Goal: Find contact information: Find contact information

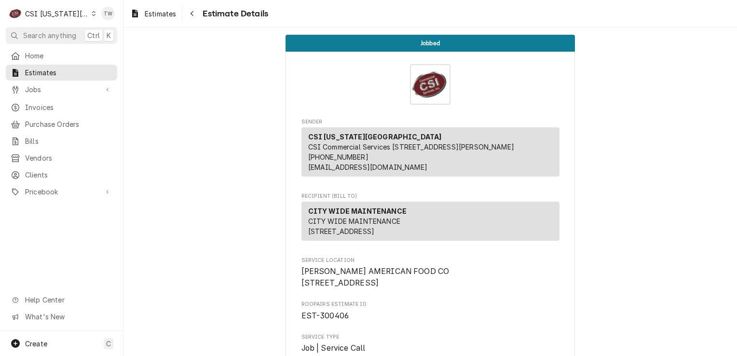
scroll to position [2497, 0]
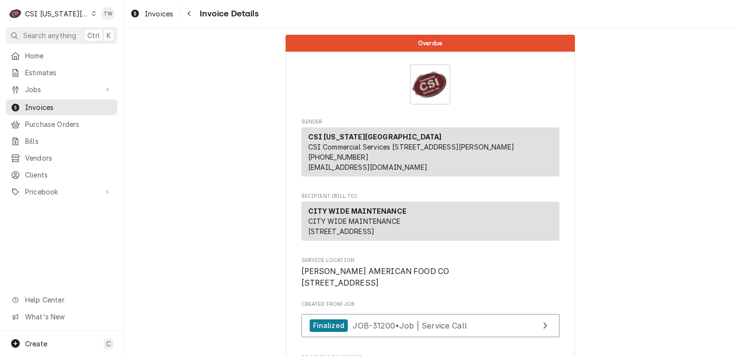
scroll to position [198, 0]
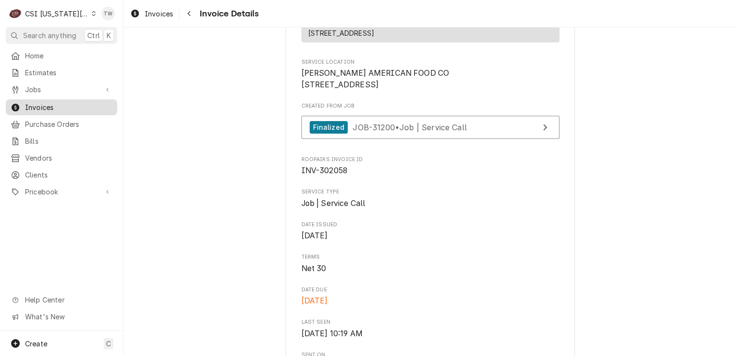
click at [38, 111] on link "Invoices" at bounding box center [61, 107] width 111 height 16
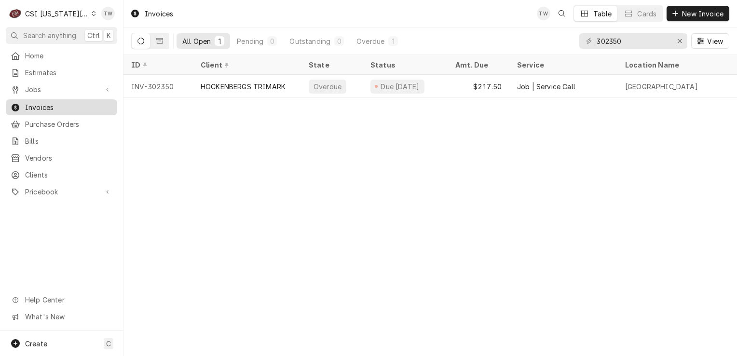
click at [40, 103] on span "Invoices" at bounding box center [68, 107] width 87 height 10
click at [243, 172] on div "Invoices TW Table Cards New Invoice All Open 1 Pending 0 Outstanding 0 Overdue …" at bounding box center [431, 178] width 614 height 356
click at [46, 103] on span "Invoices" at bounding box center [68, 107] width 87 height 10
click at [632, 38] on input "302350" at bounding box center [633, 40] width 72 height 15
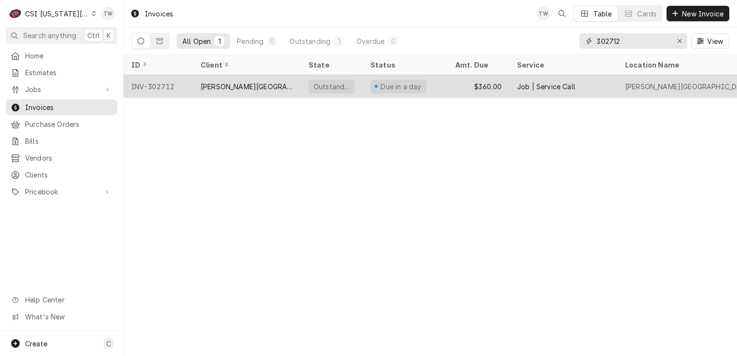
type input "302712"
click at [239, 78] on div "[PERSON_NAME][GEOGRAPHIC_DATA][PERSON_NAME]" at bounding box center [247, 86] width 108 height 23
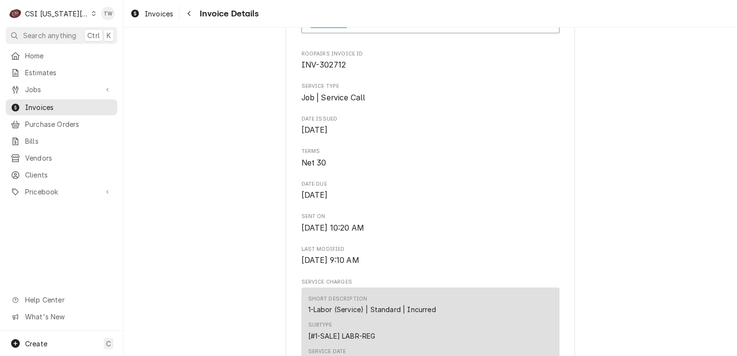
scroll to position [308, 0]
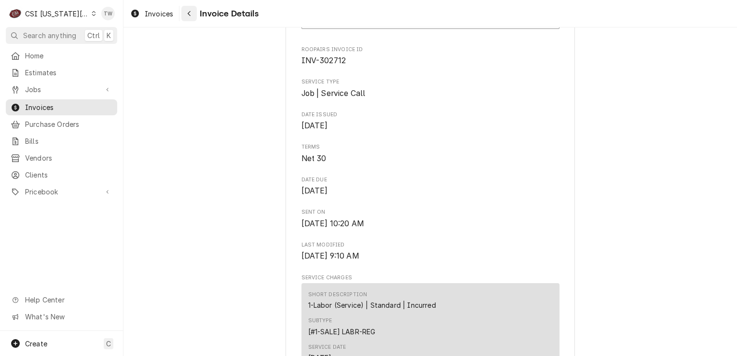
click at [185, 19] on button "Navigate back" at bounding box center [188, 13] width 15 height 15
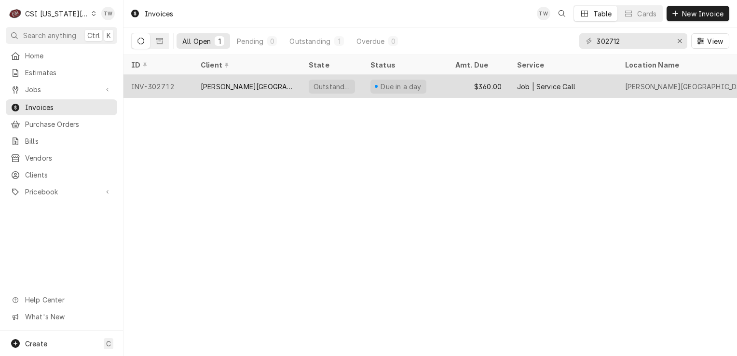
click at [265, 90] on div "[PERSON_NAME][GEOGRAPHIC_DATA][PERSON_NAME]" at bounding box center [247, 86] width 108 height 23
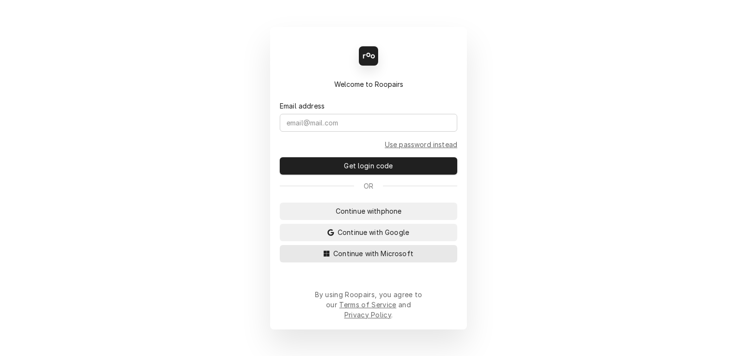
click at [343, 262] on button "Continue with Microsoft" at bounding box center [369, 253] width 178 height 17
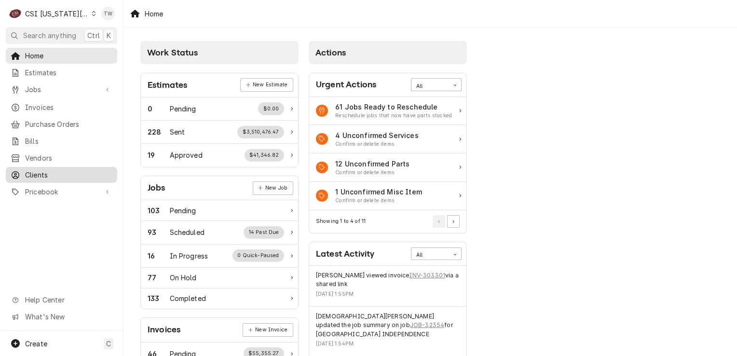
click at [50, 170] on span "Clients" at bounding box center [68, 175] width 87 height 10
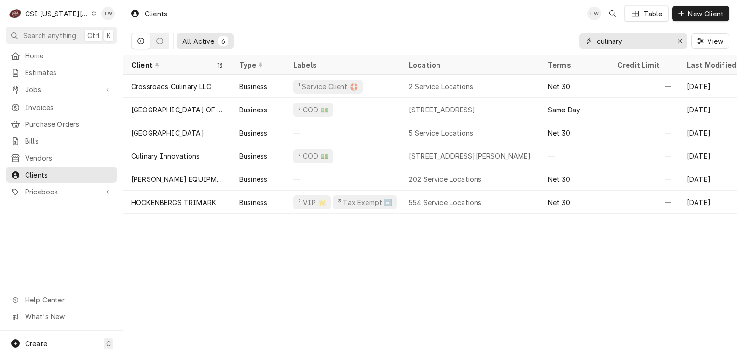
click at [636, 36] on input "culinary" at bounding box center [633, 40] width 72 height 15
type input "c"
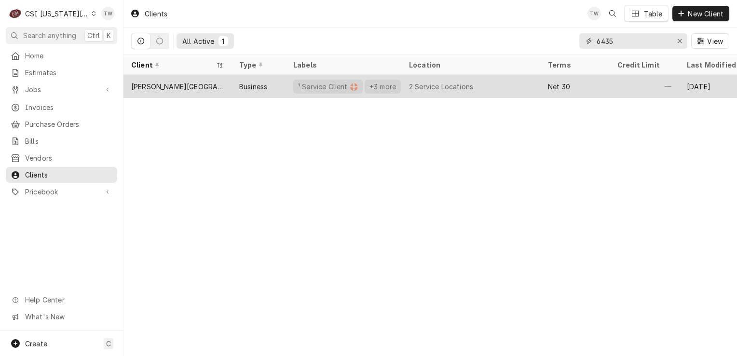
type input "6435"
click at [247, 93] on div "Business" at bounding box center [259, 86] width 54 height 23
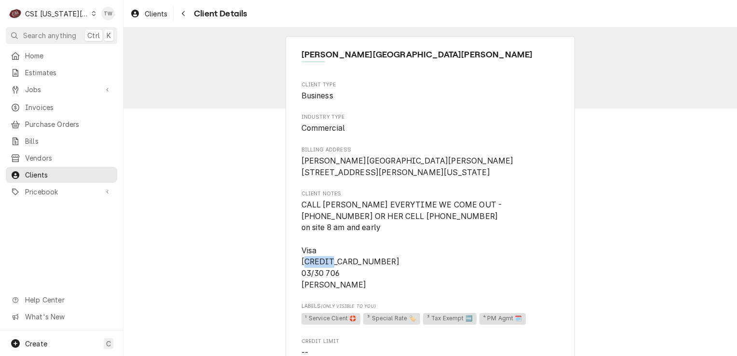
drag, startPoint x: 372, startPoint y: 271, endPoint x: 348, endPoint y: 268, distance: 24.8
click at [348, 268] on span "CALL [PERSON_NAME] EVERYTIME WE COME OUT - [PHONE_NUMBER] OR HER CELL [PHONE_NU…" at bounding box center [403, 244] width 203 height 89
drag, startPoint x: 348, startPoint y: 268, endPoint x: 384, endPoint y: 279, distance: 37.7
click at [384, 279] on span "CALL HANNAH EVERYTIME WE COME OUT - 816-442-7272 OR HER CELL 785-312-0701 on si…" at bounding box center [431, 244] width 258 height 91
drag, startPoint x: 377, startPoint y: 275, endPoint x: 295, endPoint y: 275, distance: 82.0
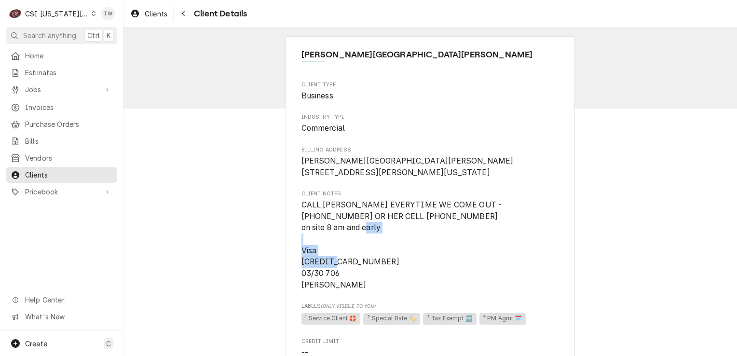
copy span "4798 5109 6871 5736"
